Goal: Task Accomplishment & Management: Use online tool/utility

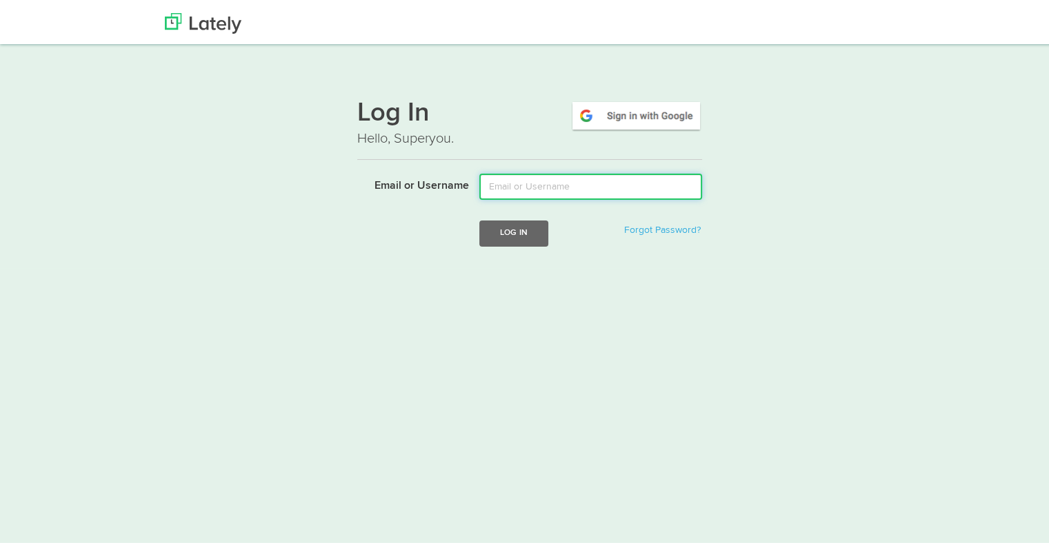
click at [585, 190] on input "Email or Username" at bounding box center [590, 184] width 223 height 26
type input "tshort@kensingtonassetmanagement.com"
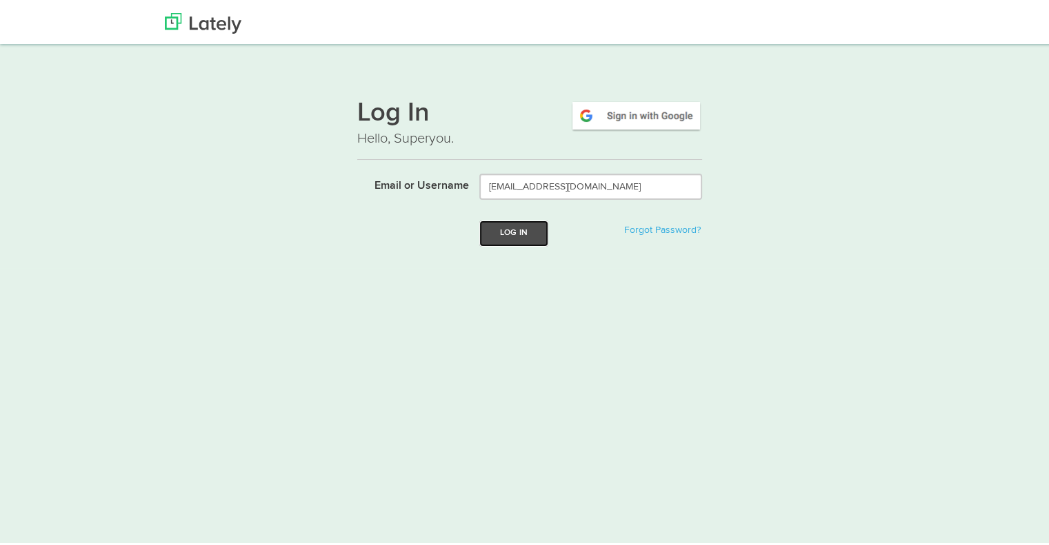
click at [513, 223] on button "Log In" at bounding box center [513, 231] width 69 height 26
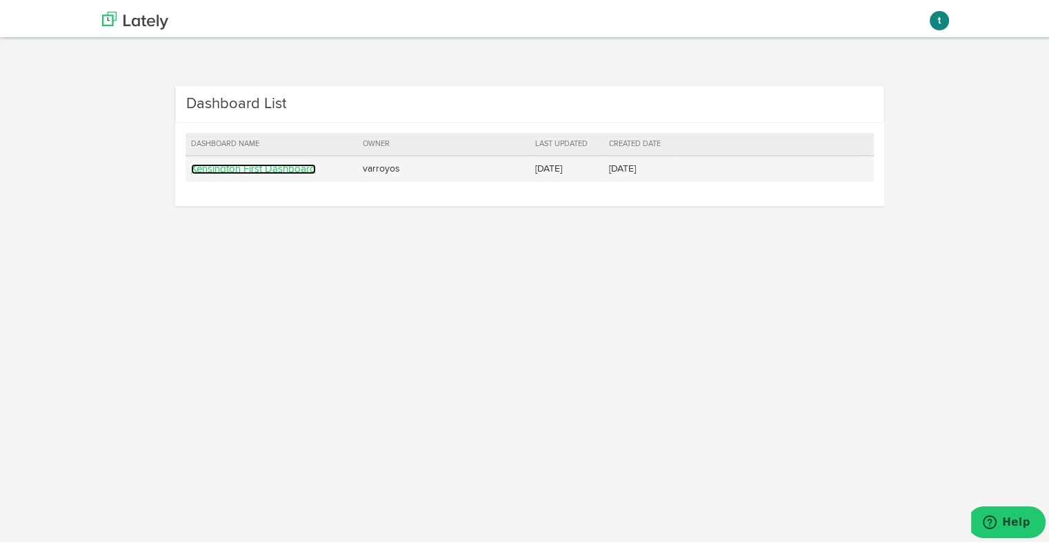
click at [257, 165] on link "Kensington First Dashboard" at bounding box center [253, 166] width 125 height 10
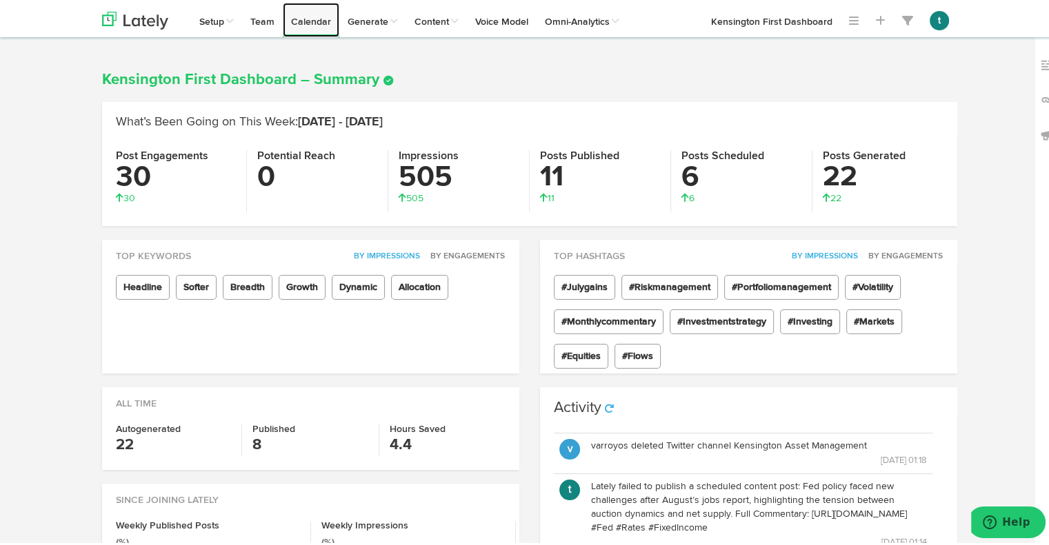
click at [301, 12] on link "Calendar" at bounding box center [311, 17] width 57 height 34
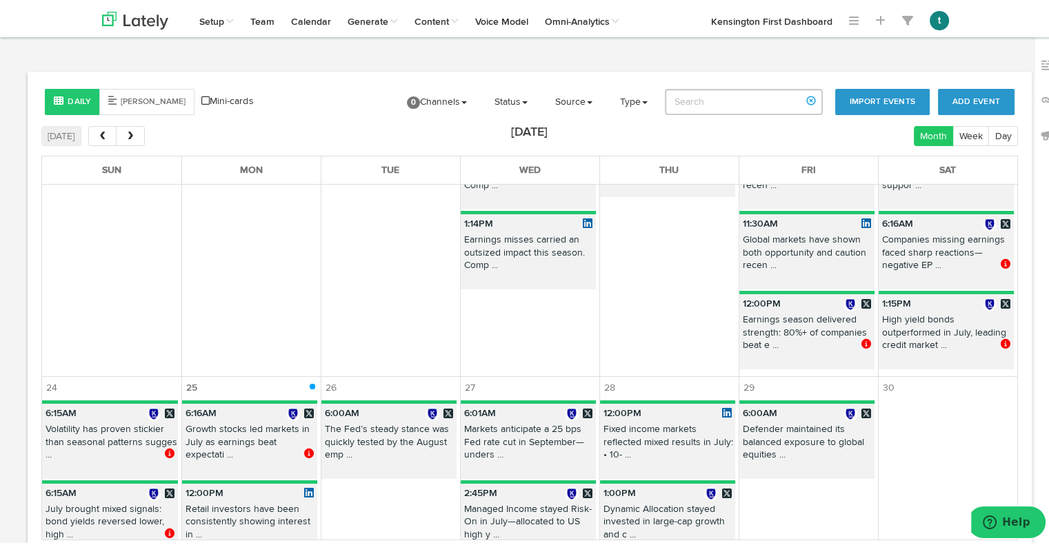
scroll to position [656, 0]
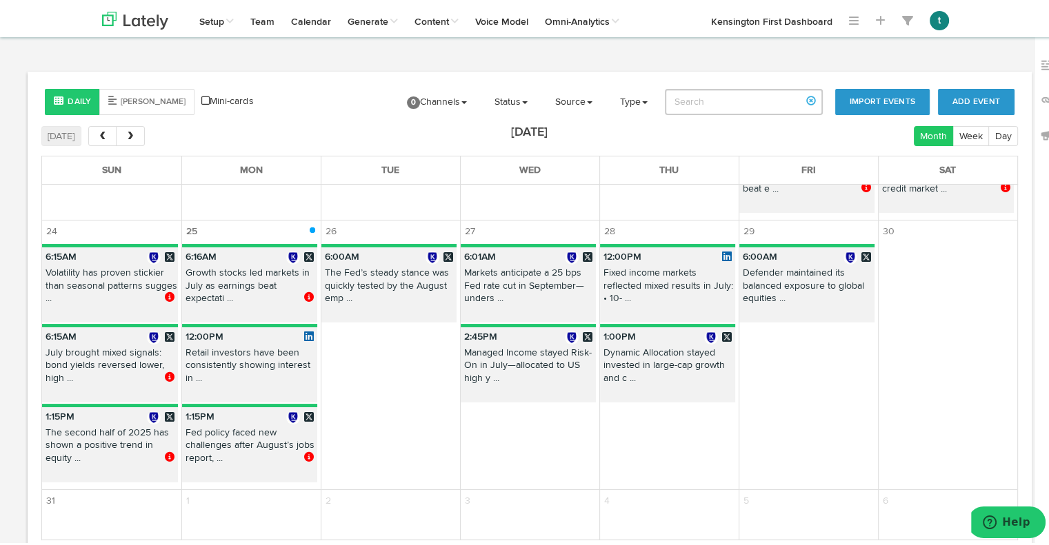
click at [265, 370] on p "Retail investors have been consistently showing interest in ..." at bounding box center [249, 365] width 135 height 43
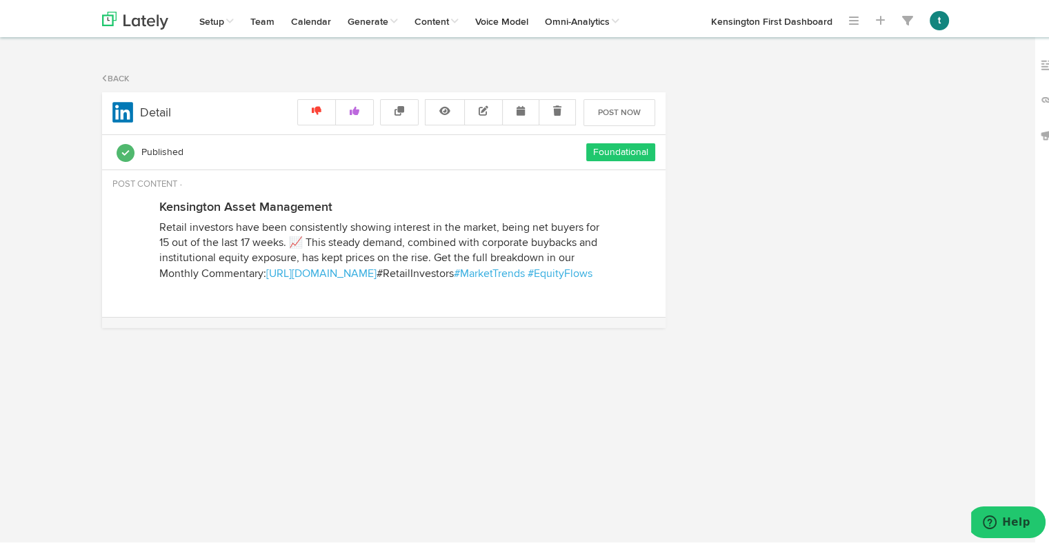
select select "12"
select select "PM"
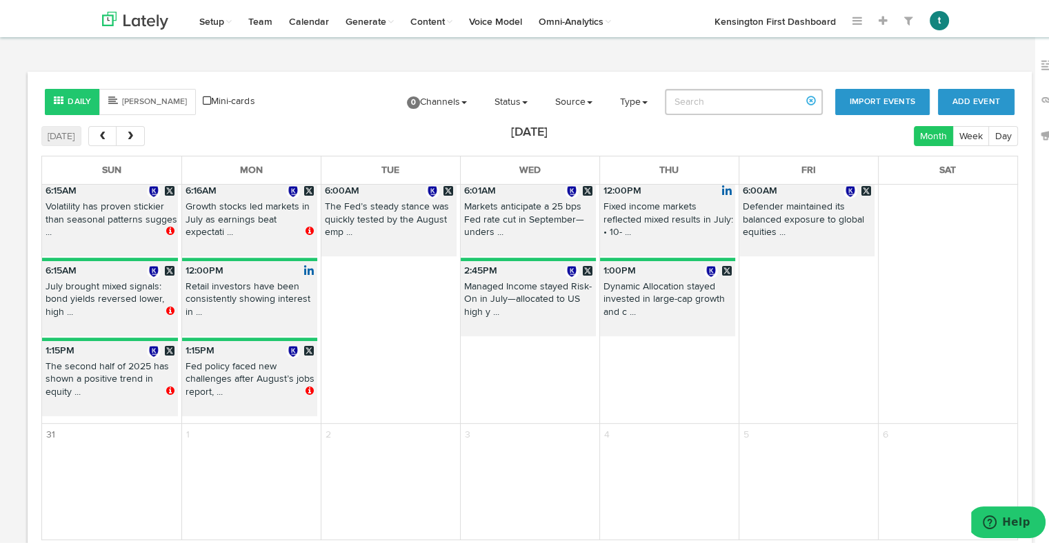
scroll to position [688, 0]
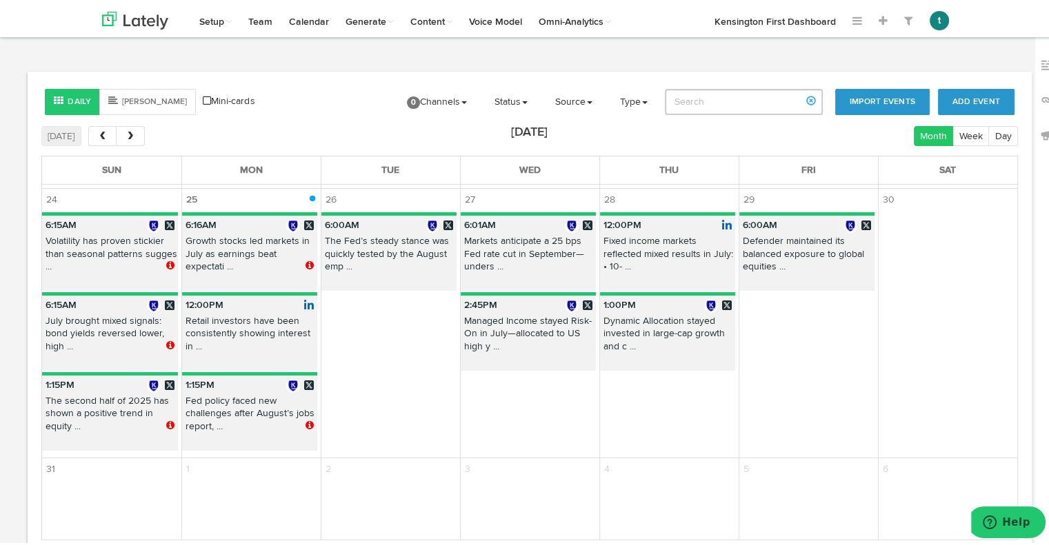
click at [643, 259] on p "Fixed income markets reflected mixed results in July: • 10- ..." at bounding box center [667, 253] width 135 height 43
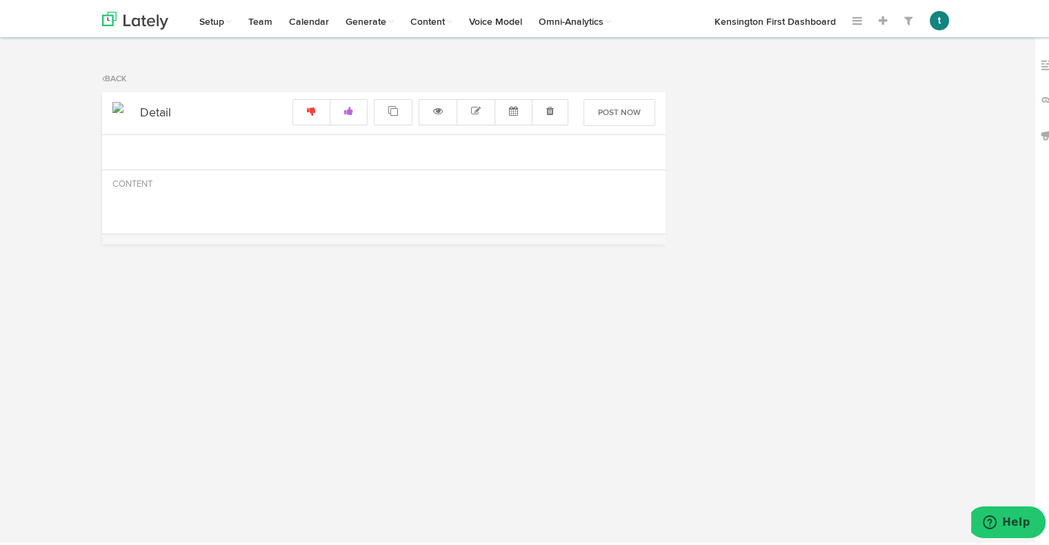
radio input "true"
select select "12"
select select "PM"
